Goal: Information Seeking & Learning: Find contact information

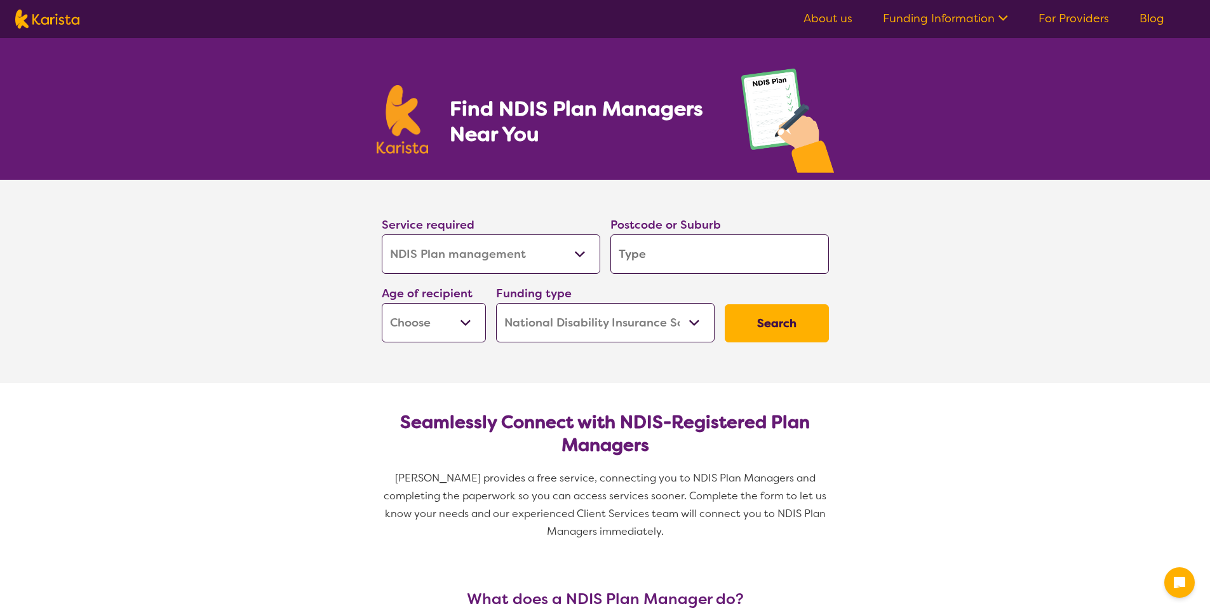
select select "NDIS Plan management"
select select "NDIS"
select select "NDIS Plan management"
select select "NDIS"
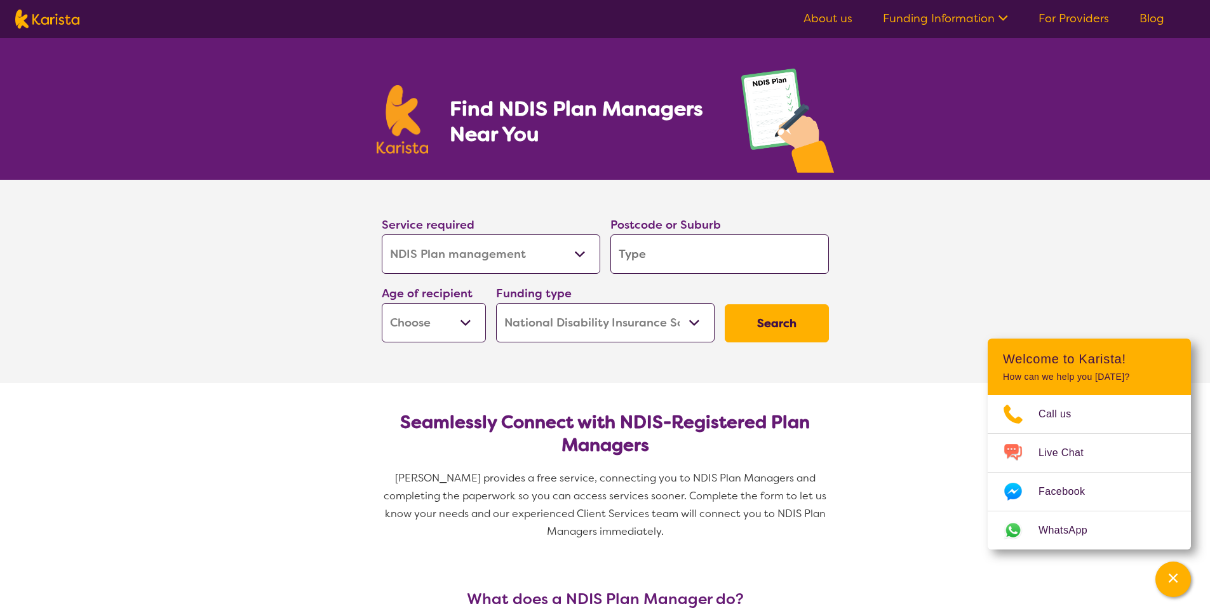
click at [580, 255] on select "Allied Health Assistant Assessment (ADHD or Autism) Behaviour support Counselli…" at bounding box center [491, 253] width 218 height 39
select select "NDIS Support Coordination"
click at [382, 234] on select "Allied Health Assistant Assessment (ADHD or Autism) Behaviour support Counselli…" at bounding box center [491, 253] width 218 height 39
select select "NDIS Support Coordination"
click at [465, 324] on select "Early Childhood - 0 to 9 Child - 10 to 11 Adolescent - 12 to 17 Adult - 18 to 6…" at bounding box center [434, 322] width 104 height 39
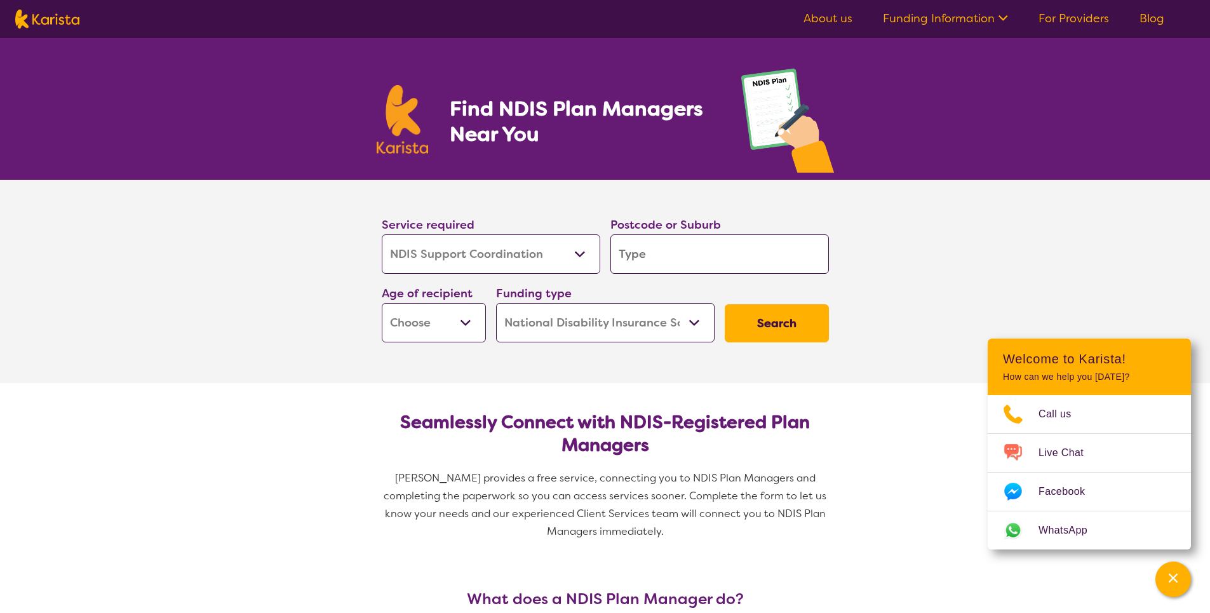
select select "EC"
click at [382, 303] on select "Early Childhood - 0 to 9 Child - 10 to 11 Adolescent - 12 to 17 Adult - 18 to 6…" at bounding box center [434, 322] width 104 height 39
select select "EC"
click at [697, 322] on select "Home Care Package (HCP) National Disability Insurance Scheme (NDIS) I don't know" at bounding box center [605, 322] width 218 height 39
click at [496, 303] on select "Home Care Package (HCP) National Disability Insurance Scheme (NDIS) I don't know" at bounding box center [605, 322] width 218 height 39
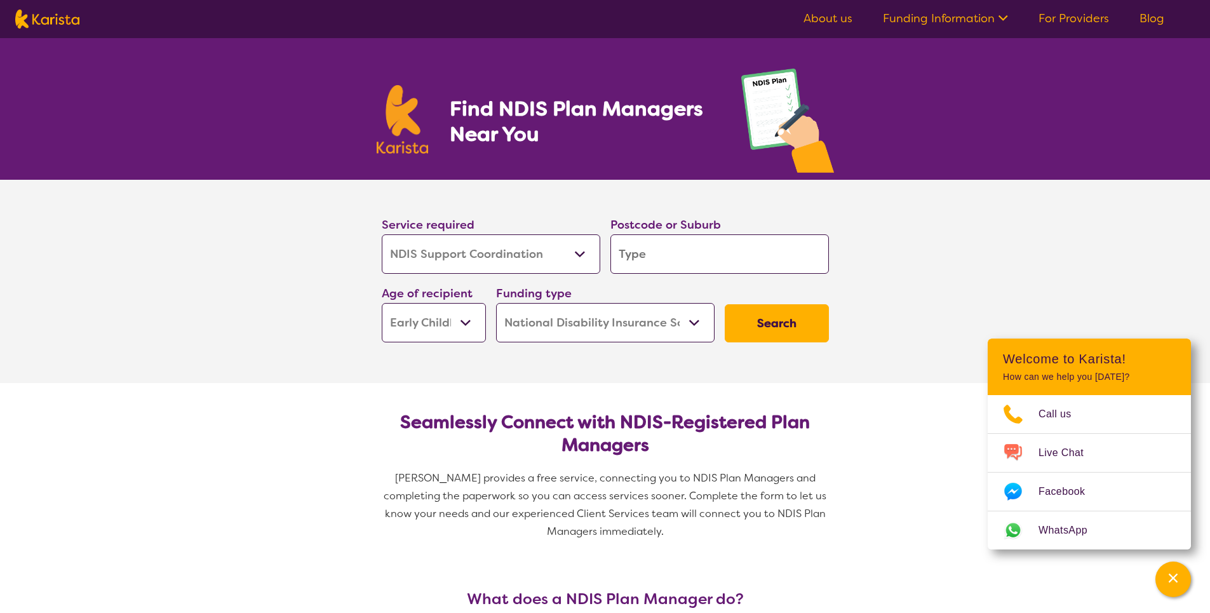
click at [786, 323] on button "Search" at bounding box center [776, 323] width 104 height 38
type input "3"
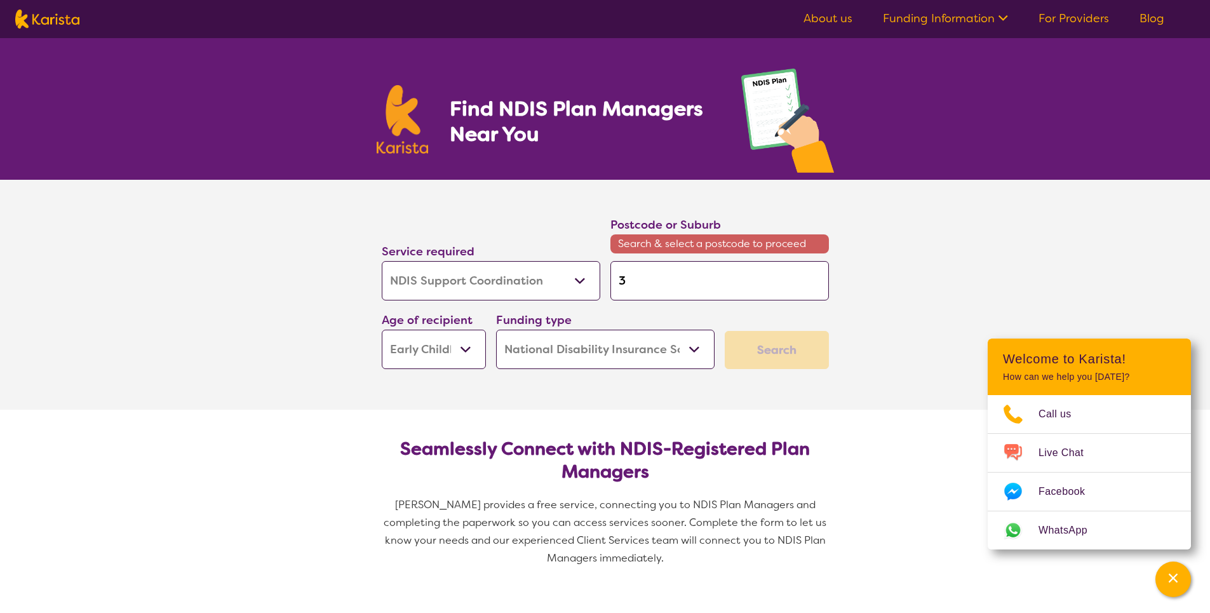
type input "30"
type input "302"
type input "3020"
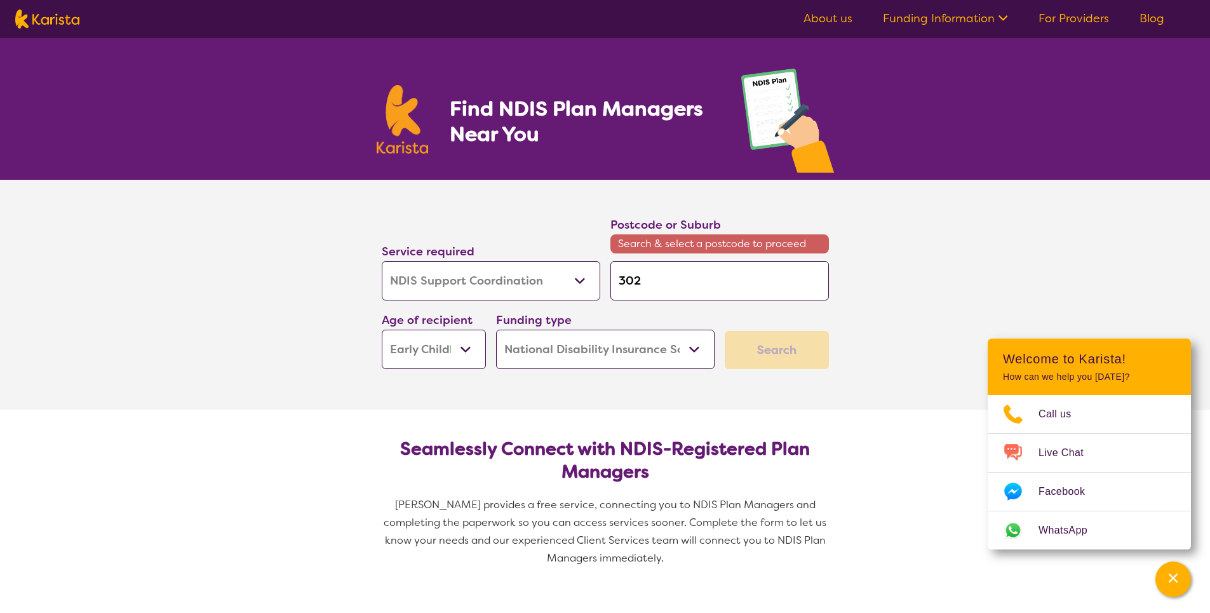
type input "3020"
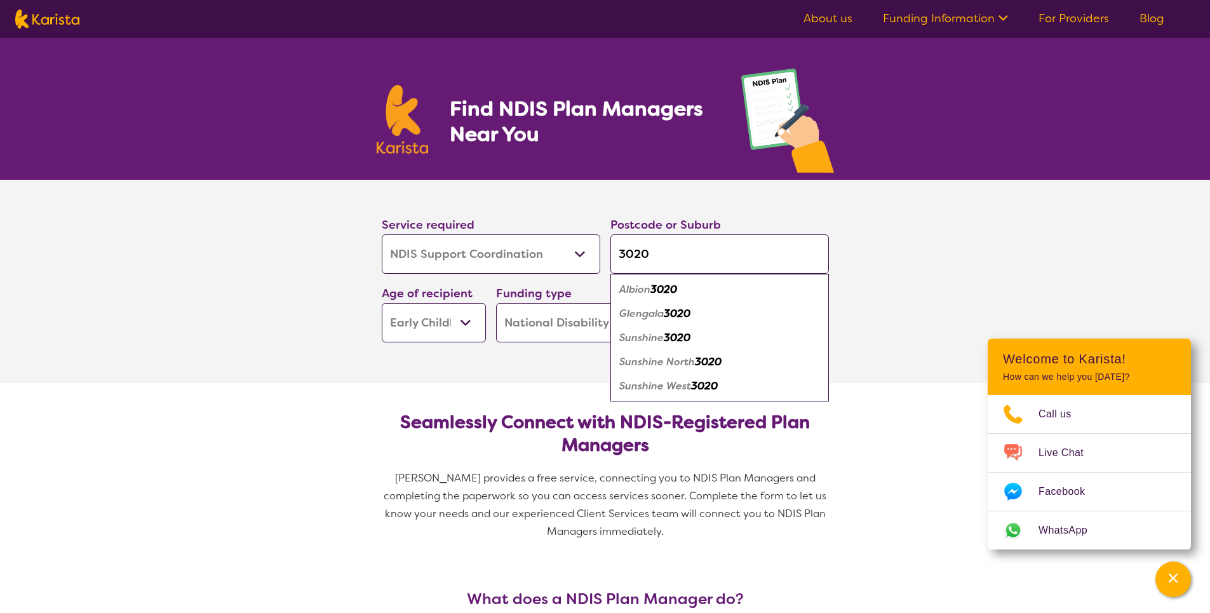
type input "3020"
click at [678, 337] on em "3020" at bounding box center [677, 337] width 27 height 13
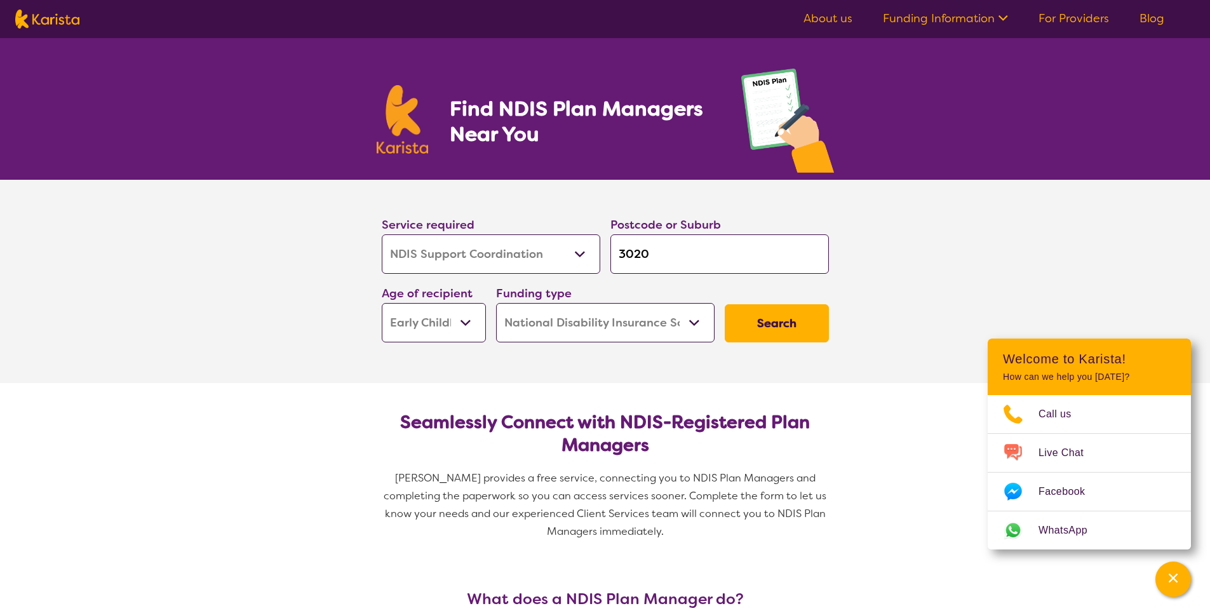
click at [777, 326] on button "Search" at bounding box center [776, 323] width 104 height 38
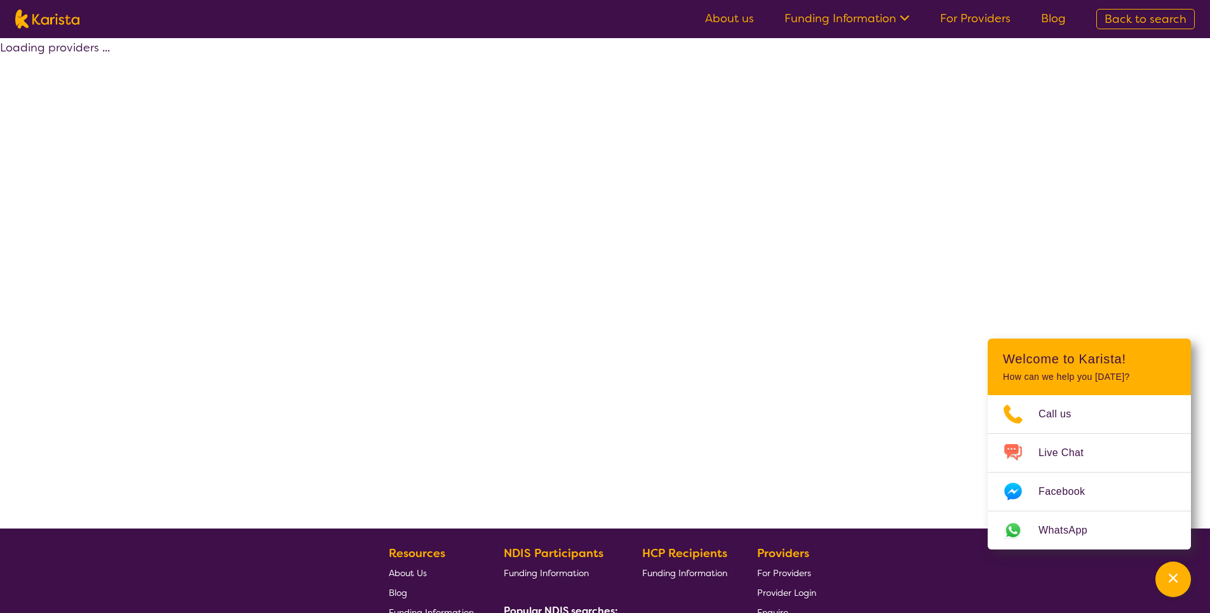
select select "by_score"
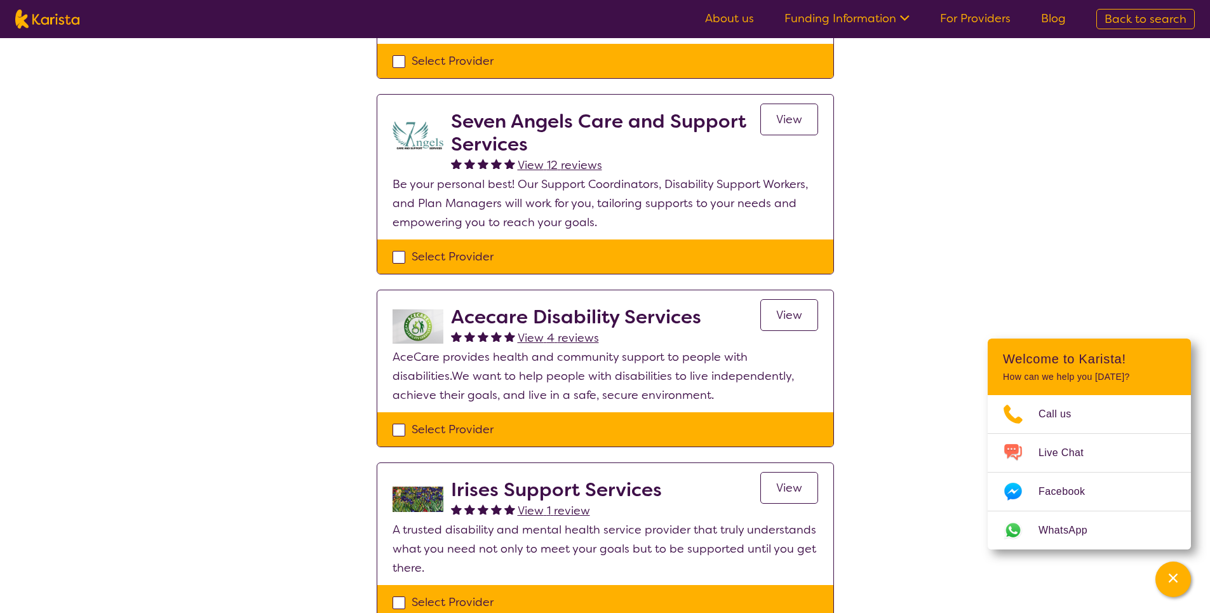
scroll to position [424, 0]
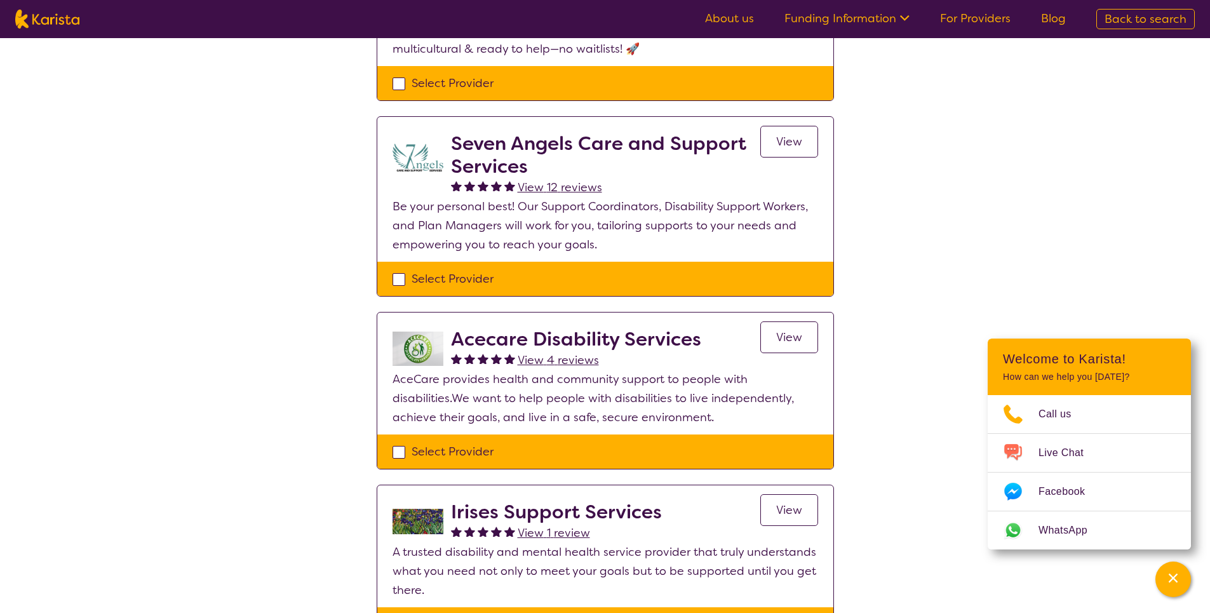
click at [796, 338] on span "View" at bounding box center [789, 337] width 26 height 15
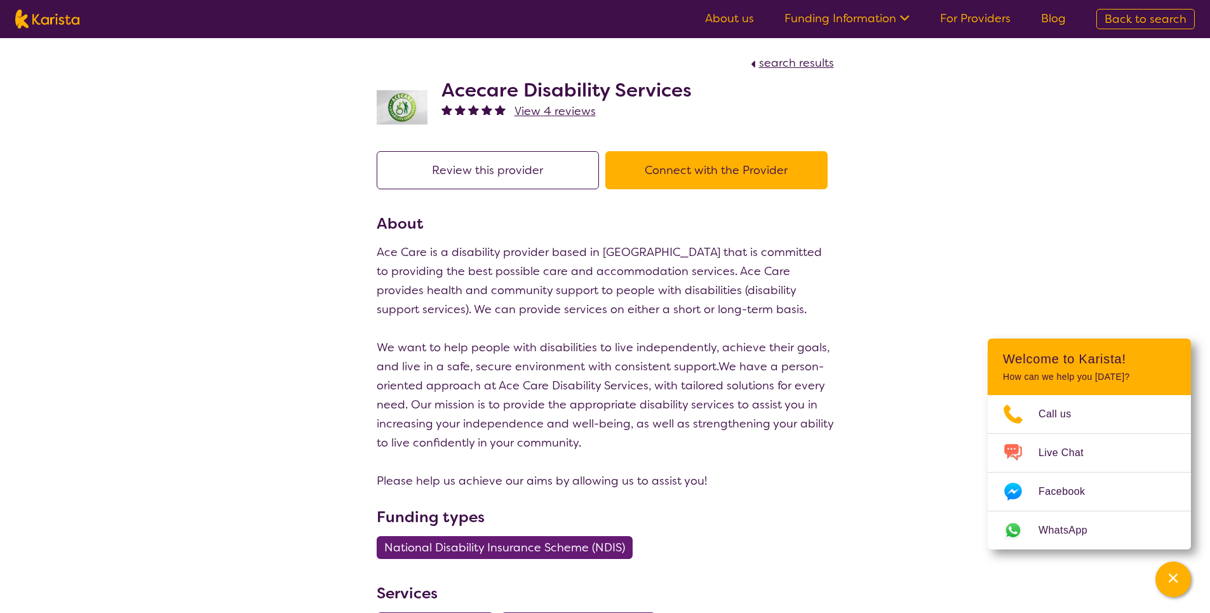
click at [986, 21] on link "For Providers" at bounding box center [975, 18] width 70 height 15
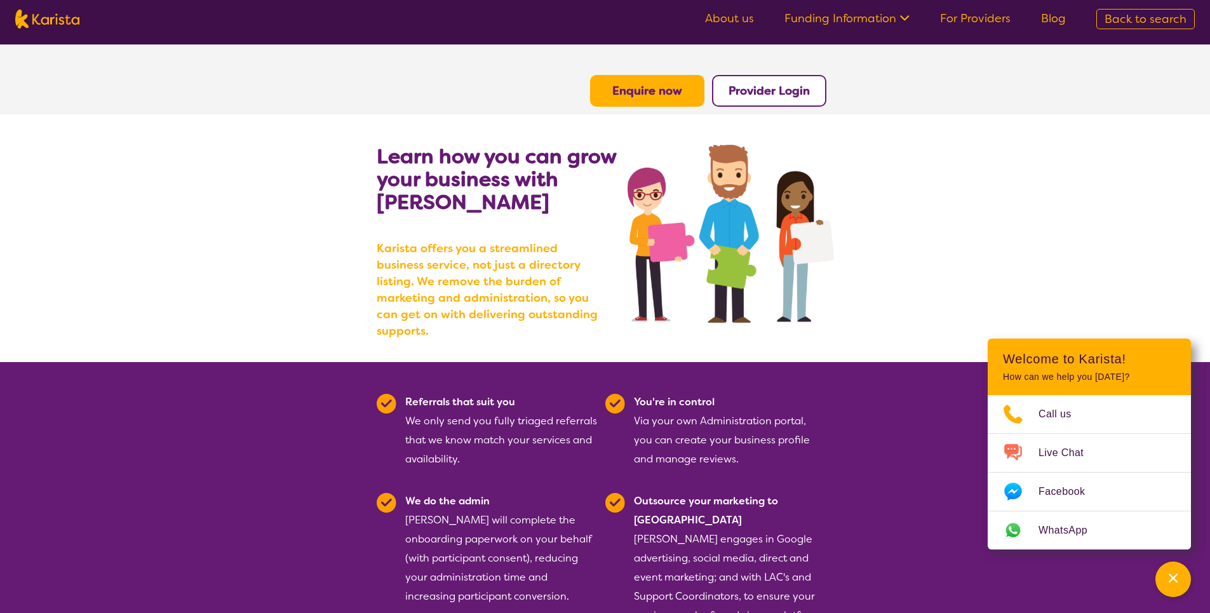
click at [739, 17] on link "About us" at bounding box center [729, 18] width 49 height 15
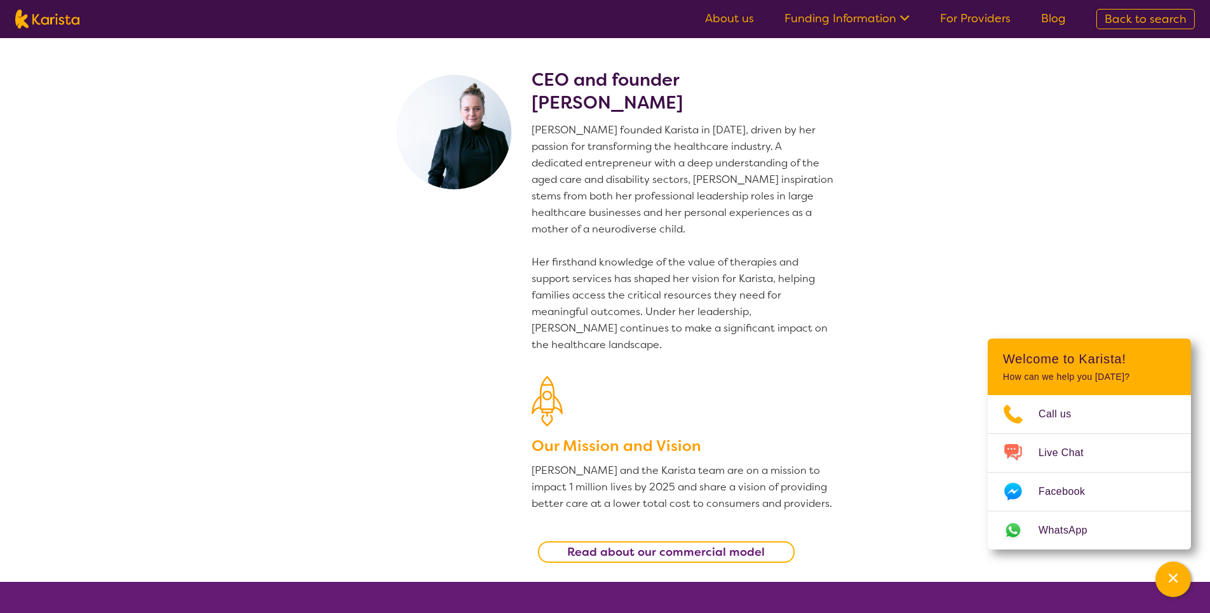
click at [700, 555] on b "Read about our commercial model" at bounding box center [665, 551] width 197 height 15
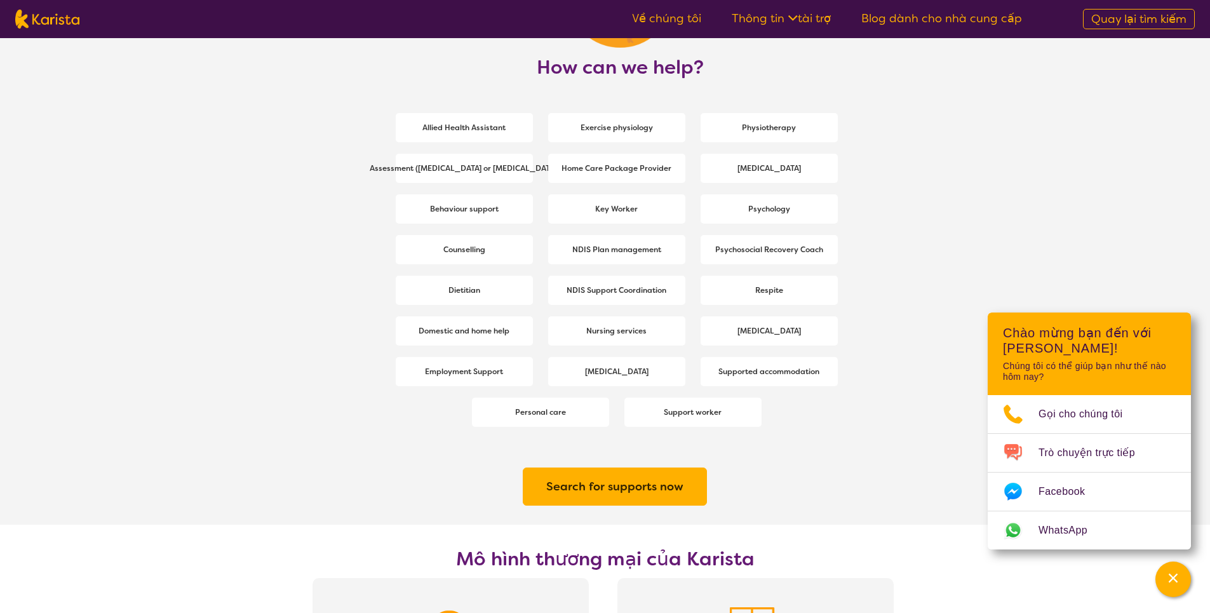
scroll to position [1680, 0]
